Goal: Navigation & Orientation: Find specific page/section

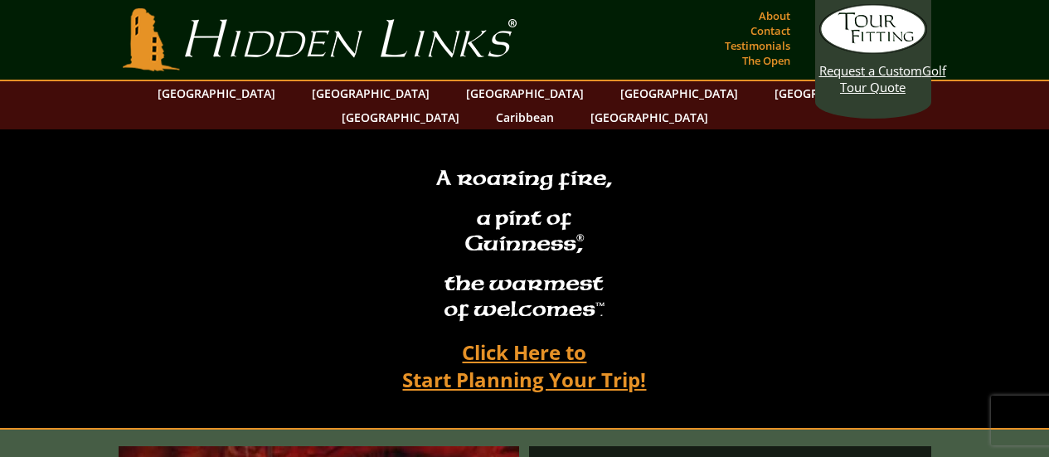
click at [770, 49] on link "The Open" at bounding box center [766, 60] width 56 height 23
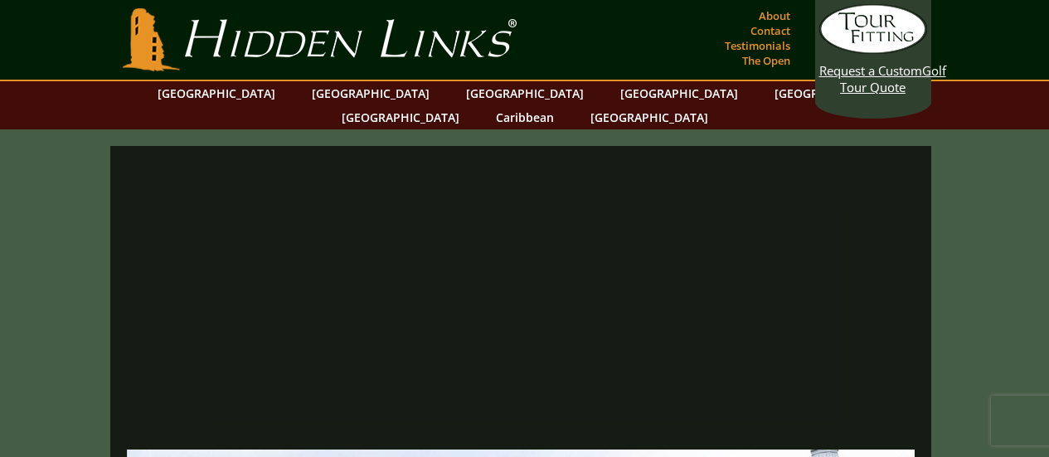
click at [766, 95] on link "[GEOGRAPHIC_DATA]" at bounding box center [833, 93] width 134 height 24
